Goal: Task Accomplishment & Management: Complete application form

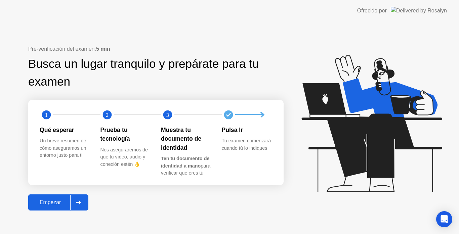
click at [73, 202] on div at bounding box center [78, 202] width 16 height 15
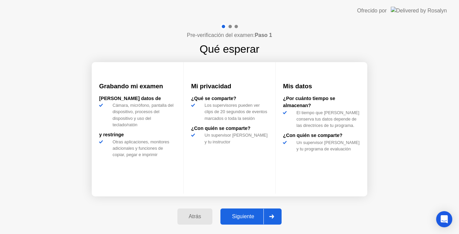
click at [273, 219] on icon at bounding box center [271, 217] width 5 height 4
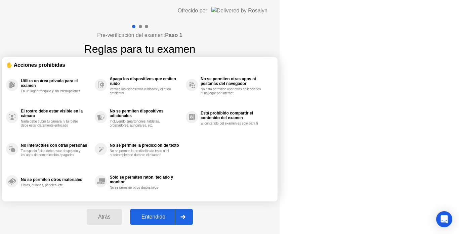
click at [186, 219] on icon at bounding box center [183, 217] width 5 height 4
select select "Available cameras"
select select "Available speakers"
select select "Available microphones"
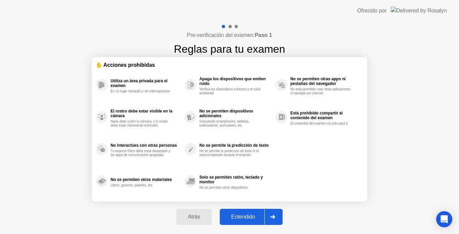
select select "*"
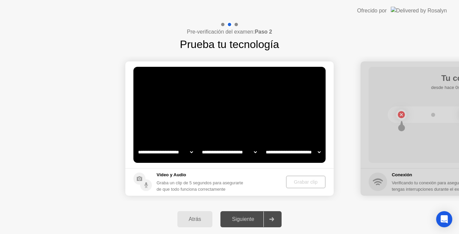
select select "**********"
select select "*******"
click at [296, 182] on div "Grabar clip" at bounding box center [306, 182] width 34 height 5
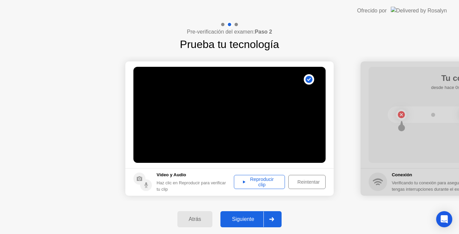
click at [271, 215] on div at bounding box center [272, 219] width 16 height 15
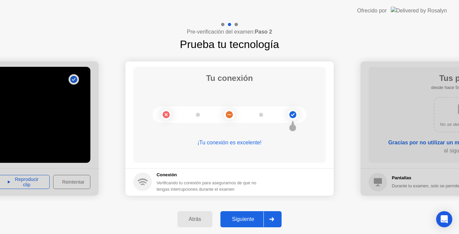
click at [265, 220] on div at bounding box center [272, 219] width 16 height 15
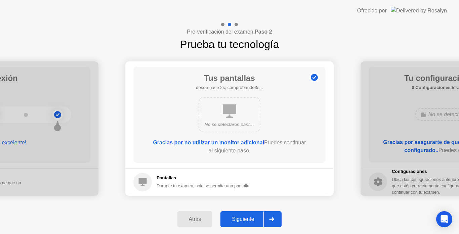
click at [271, 217] on div at bounding box center [272, 219] width 16 height 15
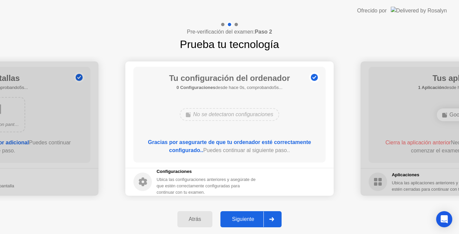
click at [271, 217] on div at bounding box center [272, 219] width 16 height 15
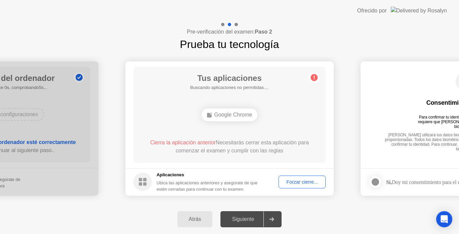
click at [271, 217] on div at bounding box center [272, 219] width 16 height 15
click at [286, 178] on button "Forzar cierre..." at bounding box center [302, 182] width 47 height 13
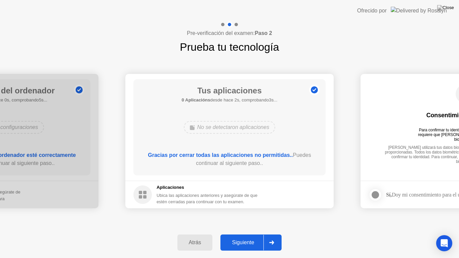
click at [272, 234] on icon at bounding box center [271, 243] width 5 height 4
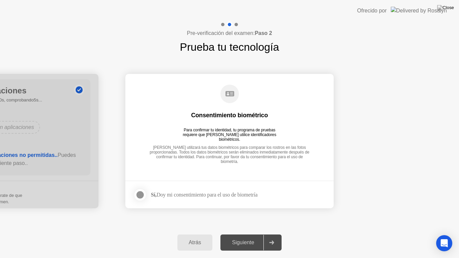
click at [139, 194] on div at bounding box center [140, 195] width 8 height 8
click at [277, 234] on div at bounding box center [272, 242] width 16 height 15
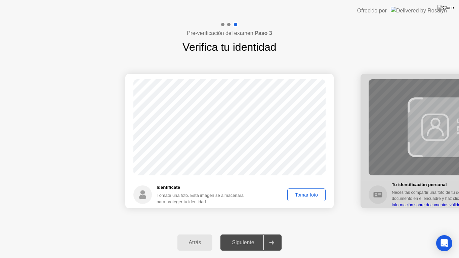
click at [315, 192] on div "Tomar foto" at bounding box center [307, 194] width 34 height 5
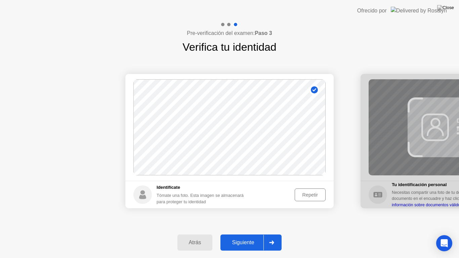
click at [272, 234] on icon at bounding box center [271, 243] width 5 height 4
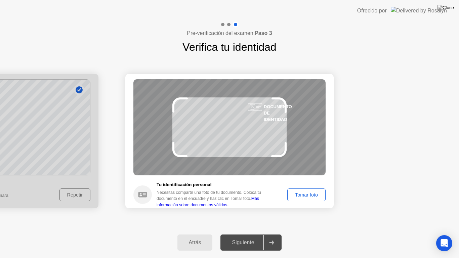
click at [298, 193] on div "Tomar foto" at bounding box center [307, 194] width 34 height 5
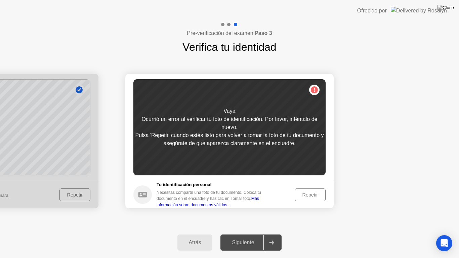
click at [300, 195] on div "Repetir" at bounding box center [310, 194] width 26 height 5
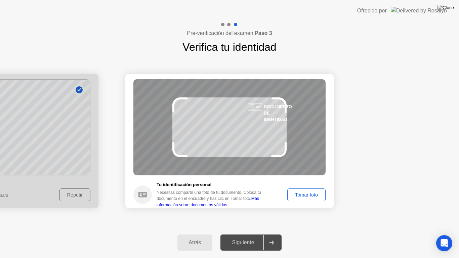
click at [300, 195] on div "Tomar foto" at bounding box center [307, 194] width 34 height 5
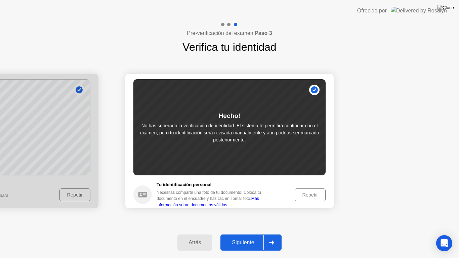
click at [275, 234] on div at bounding box center [272, 242] width 16 height 15
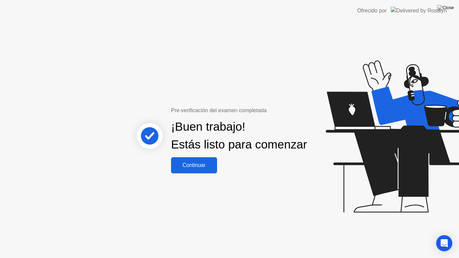
click at [206, 168] on div "Continuar" at bounding box center [194, 165] width 42 height 6
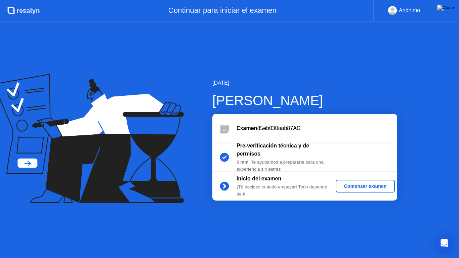
click at [353, 191] on button "Comenzar examen" at bounding box center [365, 186] width 59 height 13
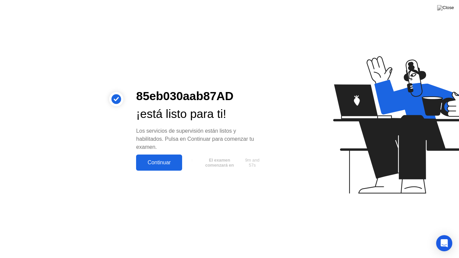
click at [163, 166] on div "Continuar" at bounding box center [159, 163] width 42 height 6
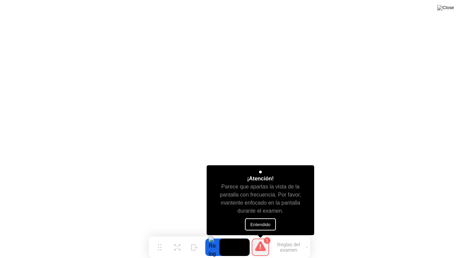
click at [264, 224] on button "Entendido" at bounding box center [260, 225] width 31 height 12
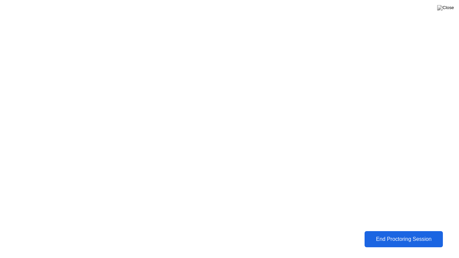
click at [382, 234] on button "End Proctoring Session" at bounding box center [404, 239] width 78 height 16
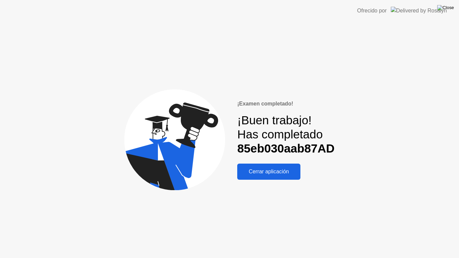
click at [452, 7] on img at bounding box center [445, 7] width 17 height 5
